Goal: Navigation & Orientation: Find specific page/section

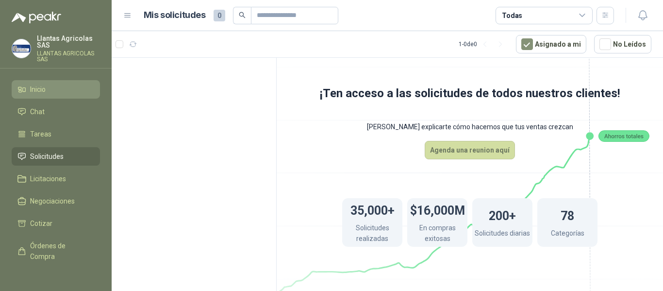
click at [49, 95] on link "Inicio" at bounding box center [56, 89] width 88 height 18
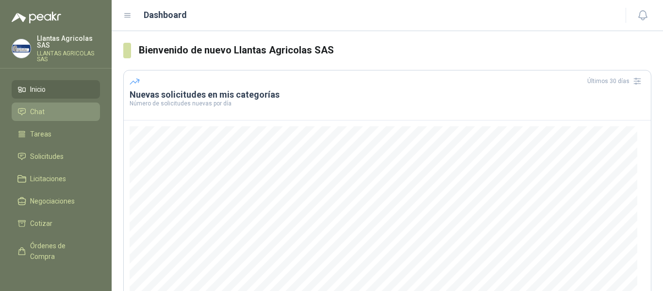
click at [55, 116] on li "Chat" at bounding box center [55, 111] width 77 height 11
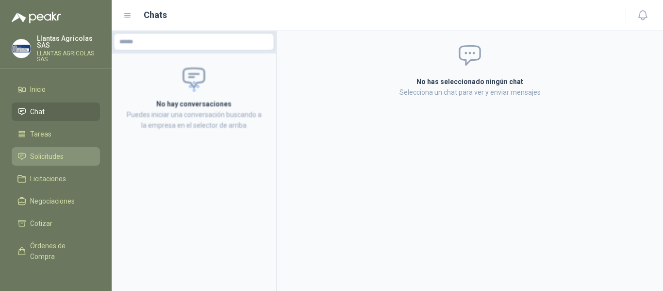
click at [58, 153] on span "Solicitudes" at bounding box center [46, 156] width 33 height 11
